Goal: Information Seeking & Learning: Learn about a topic

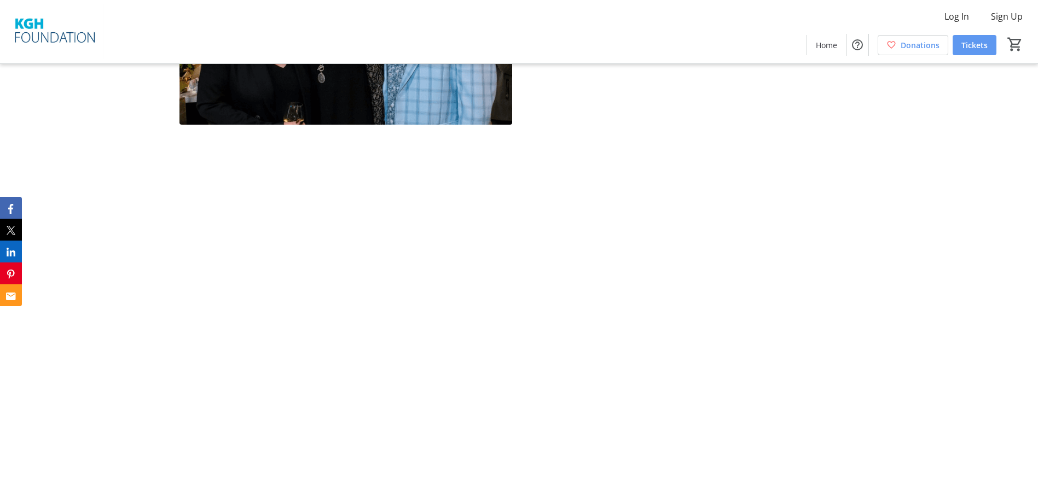
scroll to position [466, 0]
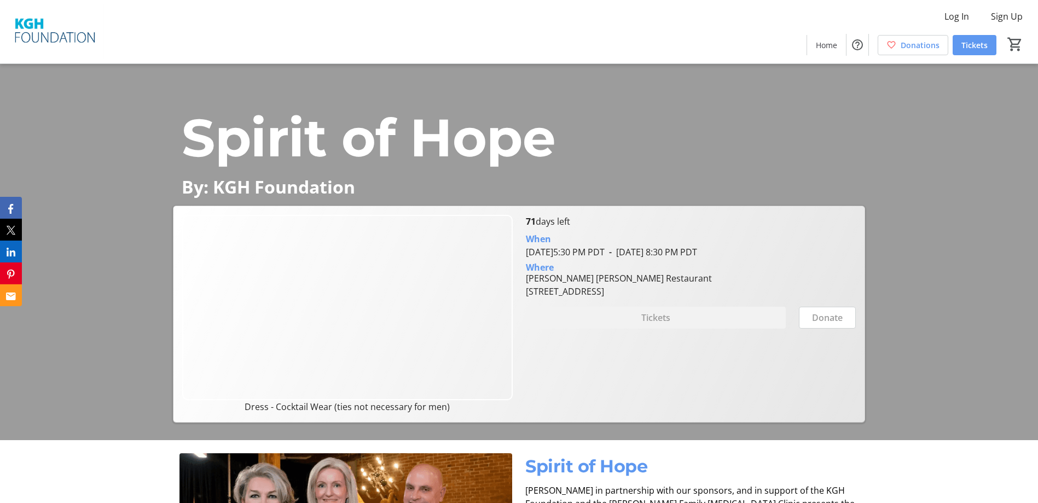
scroll to position [55, 0]
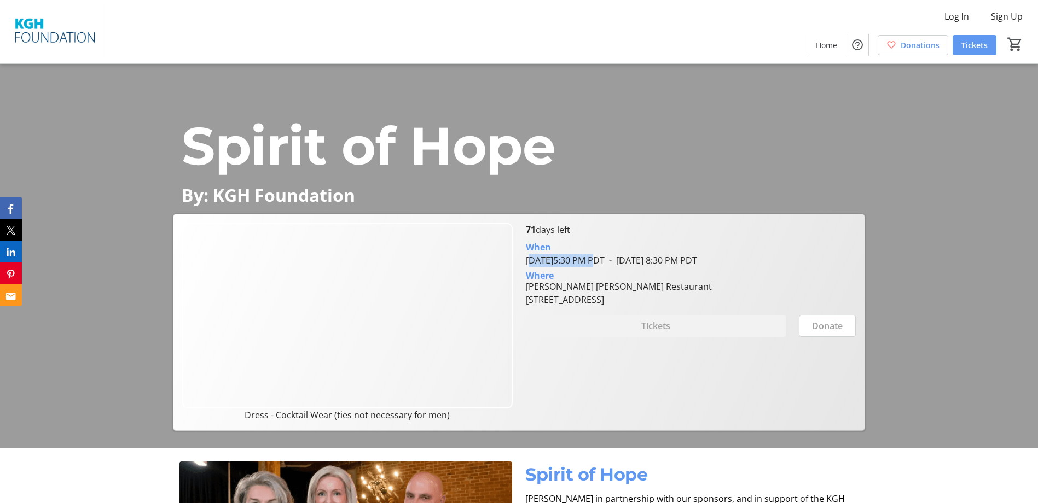
drag, startPoint x: 523, startPoint y: 264, endPoint x: 632, endPoint y: 263, distance: 108.9
click at [632, 263] on div "When October 29, 2025 5:30 PM PDT - October 29, 2025 8:30 PM PDT" at bounding box center [690, 251] width 343 height 31
copy span "October 29, 2025 5:30 PM"
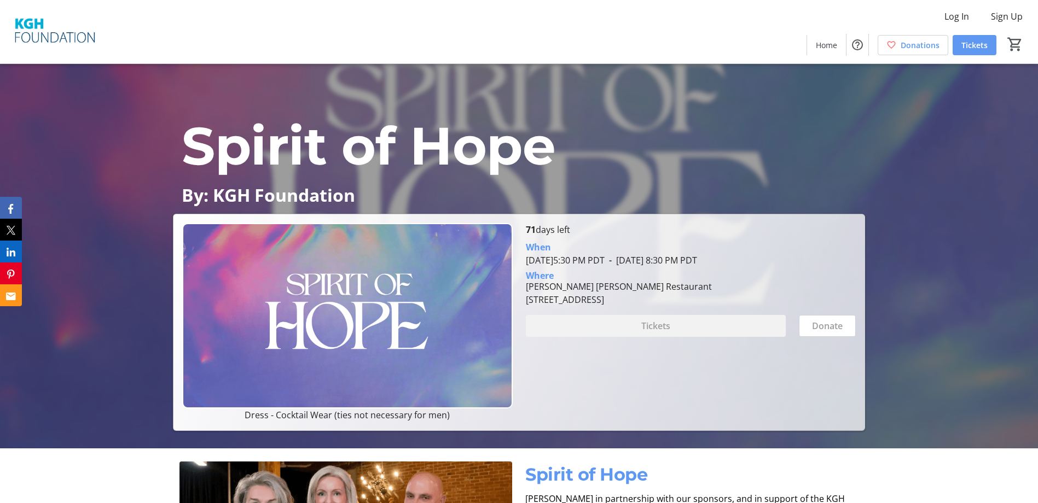
click at [605, 260] on span "October 29, 2025 5:30 PM PDT" at bounding box center [565, 260] width 79 height 12
drag, startPoint x: 632, startPoint y: 261, endPoint x: 526, endPoint y: 250, distance: 106.2
click at [526, 250] on div "When October 29, 2025 5:30 PM PDT - October 29, 2025 8:30 PM PDT" at bounding box center [691, 254] width 330 height 26
copy div "When October 29, 2025 5:30 PM"
drag, startPoint x: 627, startPoint y: 285, endPoint x: 525, endPoint y: 276, distance: 102.2
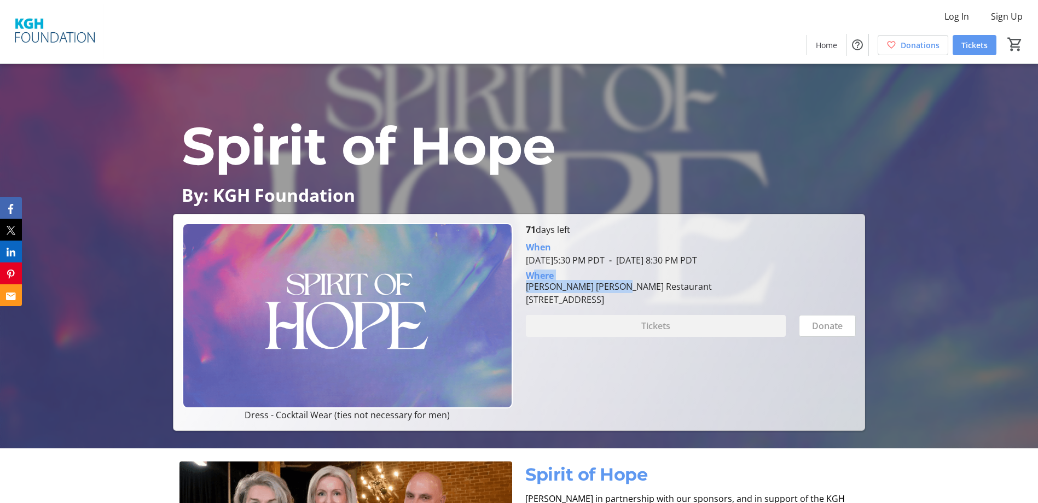
click at [526, 276] on div "Where Erica Jane Restaurant 1187 Sunset Drive, Kelowna, BC V1Y 9W7" at bounding box center [691, 288] width 330 height 35
copy div "Where Erica Jane Restaurant"
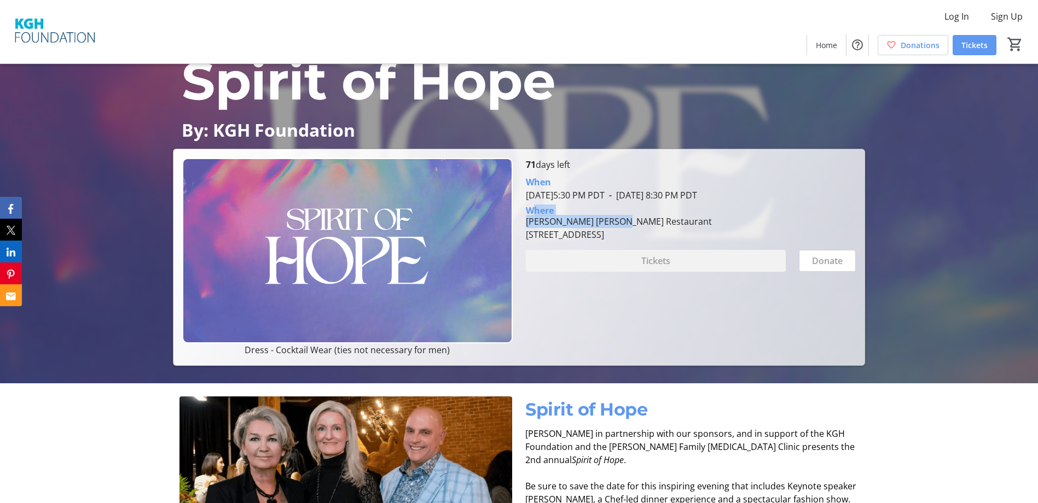
scroll to position [328, 0]
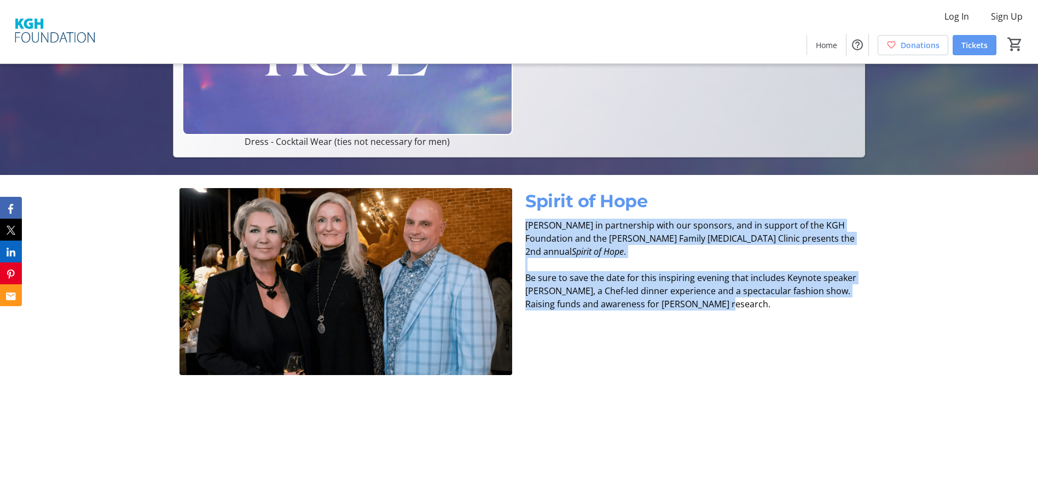
drag, startPoint x: 737, startPoint y: 304, endPoint x: 520, endPoint y: 224, distance: 231.3
click at [520, 224] on div "Lu Kapp in partnership with our sponsors, and in support of the KGH Foundation …" at bounding box center [692, 265] width 346 height 92
copy div "Lu Kapp in partnership with our sponsors, and in support of the KGH Foundation …"
